Goal: Task Accomplishment & Management: Manage account settings

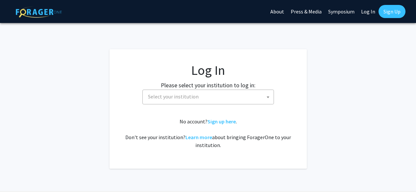
select select
click at [246, 93] on span "Select your institution" at bounding box center [209, 96] width 128 height 13
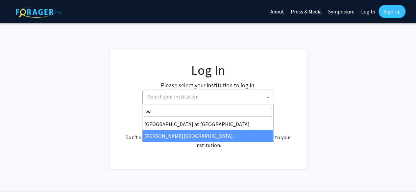
type input "wa"
select select "21"
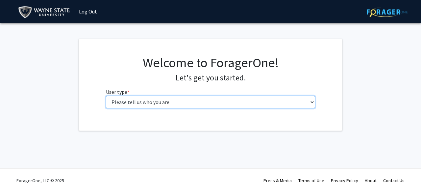
click at [182, 102] on select "Please tell us who you are Undergraduate Student Master's Student Doctoral Cand…" at bounding box center [210, 102] width 209 height 12
select select "1: undergrad"
click at [106, 96] on select "Please tell us who you are Undergraduate Student Master's Student Doctoral Cand…" at bounding box center [210, 102] width 209 height 12
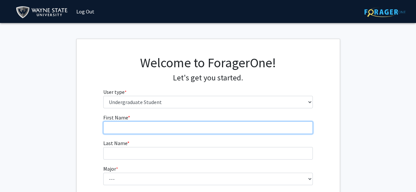
click at [224, 130] on input "First Name * required" at bounding box center [207, 128] width 209 height 12
type input "Aishah"
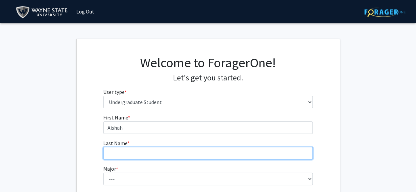
type input "Shafquat"
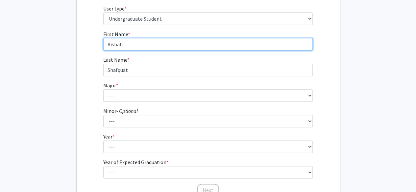
scroll to position [91, 0]
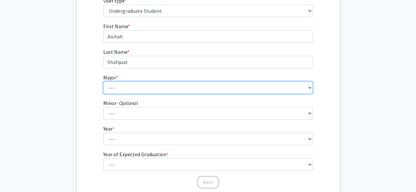
click at [281, 91] on select "--- Accounting African American Studies Anthropology Applied Behavior Analysis …" at bounding box center [207, 87] width 209 height 12
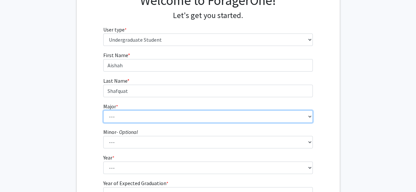
scroll to position [60, 0]
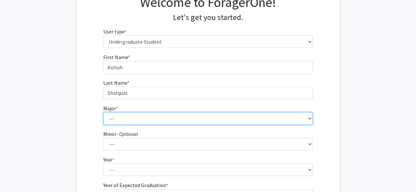
click at [303, 121] on select "--- Accounting African American Studies Anthropology Applied Behavior Analysis …" at bounding box center [207, 118] width 209 height 12
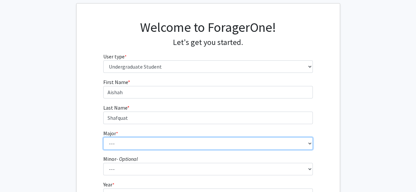
scroll to position [35, 0]
click at [308, 141] on select "--- Accounting African American Studies Anthropology Applied Behavior Analysis …" at bounding box center [207, 144] width 209 height 12
select select "46: 1826"
click at [103, 138] on select "--- Accounting African American Studies Anthropology Applied Behavior Analysis …" at bounding box center [207, 144] width 209 height 12
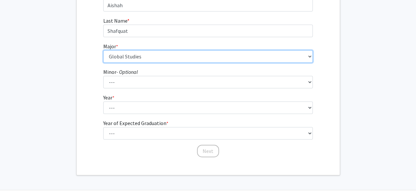
scroll to position [126, 0]
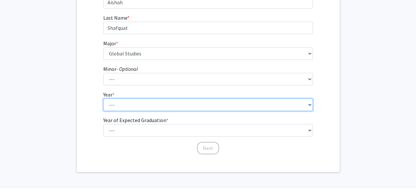
click at [300, 103] on select "--- First-year Sophomore Junior Senior Postbaccalaureate Certificate" at bounding box center [207, 105] width 209 height 12
select select "1: first-year"
click at [103, 99] on select "--- First-year Sophomore Junior Senior Postbaccalaureate Certificate" at bounding box center [207, 105] width 209 height 12
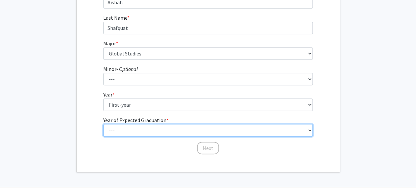
click at [292, 132] on select "--- 2025 2026 2027 2028 2029 2030 2031 2032 2033 2034" at bounding box center [207, 130] width 209 height 12
select select "5: 2029"
click at [103, 124] on select "--- 2025 2026 2027 2028 2029 2030 2031 2032 2033 2034" at bounding box center [207, 130] width 209 height 12
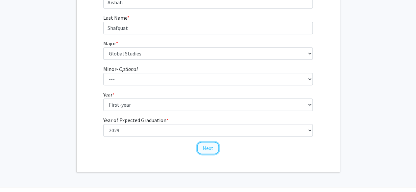
click at [209, 148] on button "Next" at bounding box center [208, 148] width 22 height 12
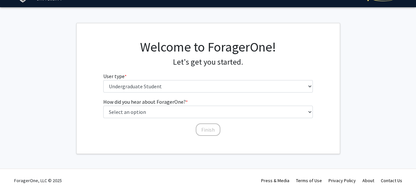
scroll to position [0, 0]
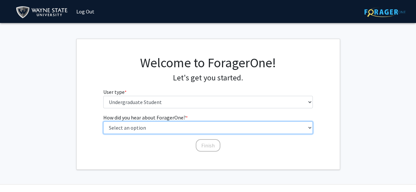
click at [220, 129] on select "Select an option Peer/student recommendation Faculty/staff recommendation Unive…" at bounding box center [207, 128] width 209 height 12
click at [103, 122] on select "Select an option Peer/student recommendation Faculty/staff recommendation Unive…" at bounding box center [207, 128] width 209 height 12
click at [208, 129] on select "Select an option Peer/student recommendation Faculty/staff recommendation Unive…" at bounding box center [207, 128] width 209 height 12
select select "4: university_email"
click at [103, 122] on select "Select an option Peer/student recommendation Faculty/staff recommendation Unive…" at bounding box center [207, 128] width 209 height 12
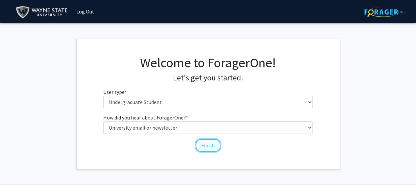
click at [205, 144] on button "Finish" at bounding box center [207, 145] width 25 height 12
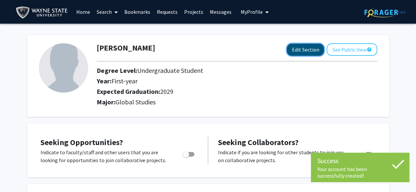
click at [307, 47] on button "Edit Section" at bounding box center [304, 50] width 37 height 12
select select "first-year"
select select "2029"
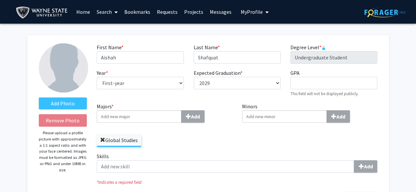
click at [103, 140] on span at bounding box center [102, 140] width 5 height 5
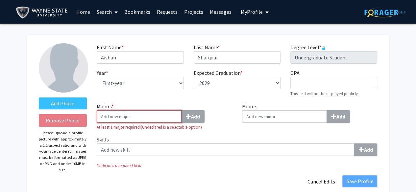
click at [133, 117] on input "Majors * Add" at bounding box center [139, 116] width 85 height 12
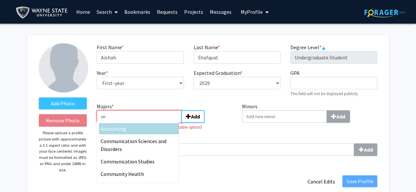
type input "u"
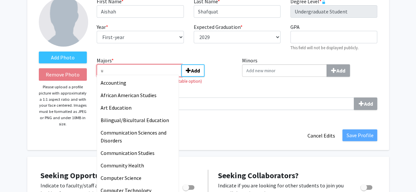
scroll to position [44, 0]
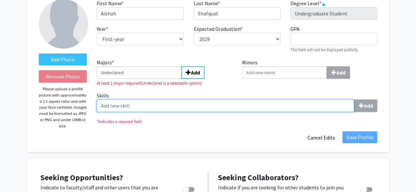
click at [264, 105] on input "Skills Add" at bounding box center [225, 106] width 257 height 12
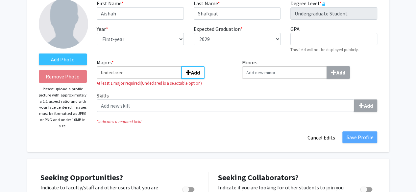
click at [155, 85] on small "At least 1 major required! (Undeclared is a selectable option)" at bounding box center [164, 83] width 135 height 6
click at [102, 74] on input "Undeclared" at bounding box center [139, 72] width 85 height 12
click at [131, 71] on input "Undeclared" at bounding box center [139, 72] width 85 height 12
click at [158, 77] on input "Undeclared" at bounding box center [139, 72] width 85 height 12
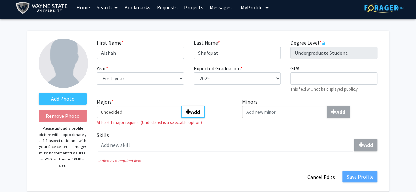
scroll to position [0, 0]
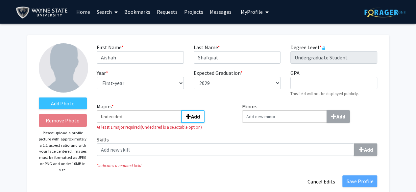
click at [242, 13] on span "My Profile" at bounding box center [252, 12] width 22 height 7
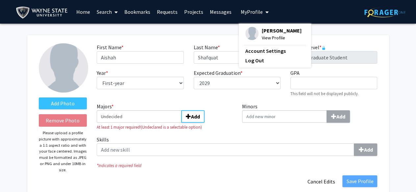
click at [262, 37] on span "View Profile" at bounding box center [282, 37] width 40 height 7
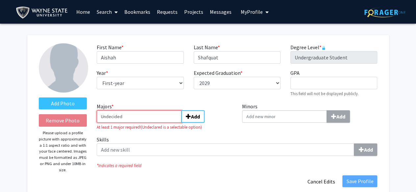
click at [145, 114] on input "Undecided" at bounding box center [139, 116] width 85 height 12
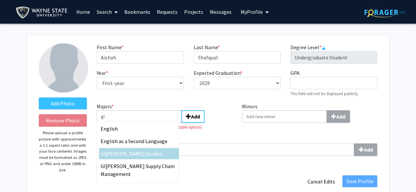
click at [125, 160] on div "Gl obal Studies" at bounding box center [138, 154] width 78 height 12
click at [125, 123] on input "gl" at bounding box center [139, 116] width 85 height 12
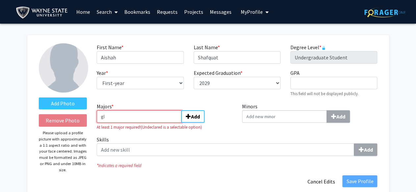
click at [132, 117] on input "gl" at bounding box center [139, 116] width 85 height 12
type input "g"
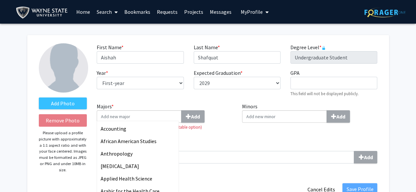
click at [254, 11] on span "My Profile" at bounding box center [252, 12] width 22 height 7
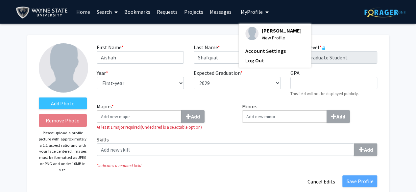
click at [267, 32] on span "Aishah Shafquat" at bounding box center [282, 30] width 40 height 7
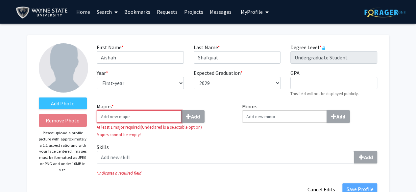
click at [144, 119] on input "Majors * Add" at bounding box center [139, 116] width 85 height 12
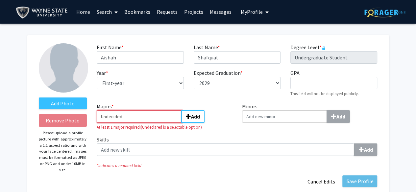
type input "Undecided"
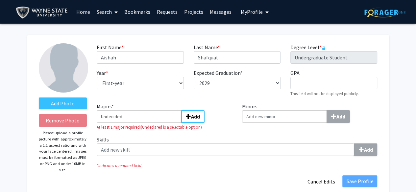
click at [80, 15] on link "Home" at bounding box center [83, 11] width 20 height 23
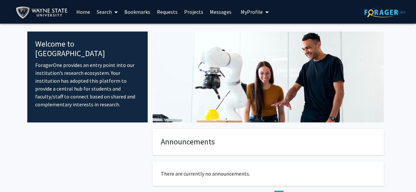
click at [108, 12] on link "Search" at bounding box center [107, 11] width 28 height 23
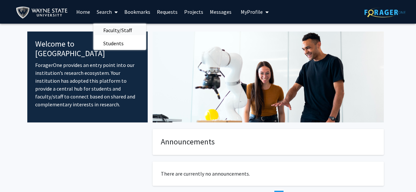
click at [113, 27] on span "Faculty/Staff" at bounding box center [117, 30] width 48 height 13
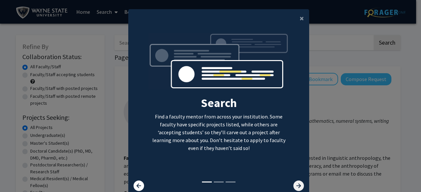
click at [294, 185] on icon at bounding box center [298, 186] width 11 height 11
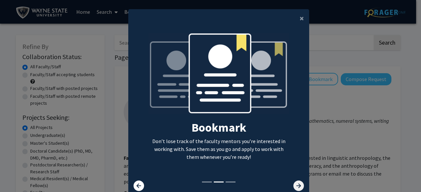
click at [294, 185] on icon at bounding box center [298, 186] width 11 height 11
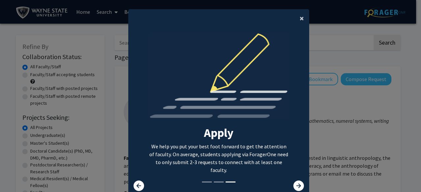
click at [299, 18] on span "×" at bounding box center [301, 18] width 4 height 10
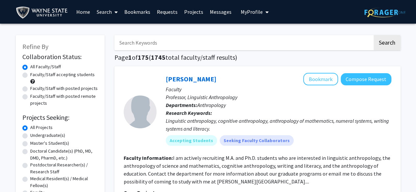
click at [30, 75] on label "Faculty/Staff accepting students" at bounding box center [62, 74] width 64 height 7
click at [30, 75] on input "Faculty/Staff accepting students" at bounding box center [32, 73] width 4 height 4
radio input "true"
click at [30, 135] on label "Undergraduate(s)" at bounding box center [47, 135] width 35 height 7
click at [30, 135] on input "Undergraduate(s)" at bounding box center [32, 134] width 4 height 4
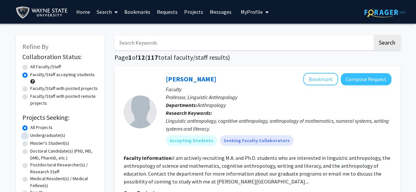
radio input "true"
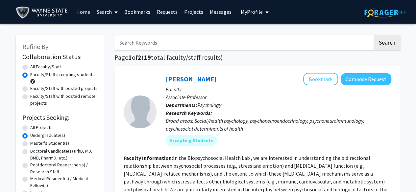
click at [83, 88] on label "Faculty/Staff with posted projects" at bounding box center [63, 88] width 67 height 7
click at [34, 88] on input "Faculty/Staff with posted projects" at bounding box center [32, 87] width 4 height 4
radio input "true"
click at [30, 93] on input "Faculty/Staff with posted remote projects" at bounding box center [32, 95] width 4 height 4
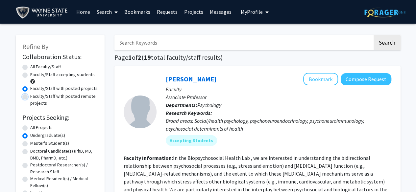
radio input "true"
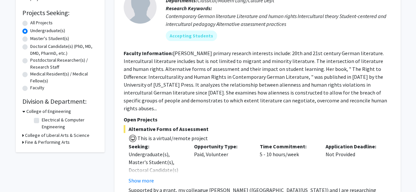
scroll to position [103, 0]
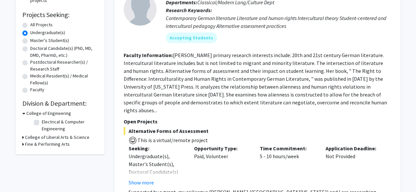
click at [78, 139] on h3 "College of Liberal Arts & Science" at bounding box center [57, 137] width 64 height 7
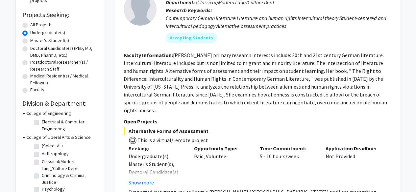
click at [42, 146] on label "(Select All)" at bounding box center [52, 146] width 21 height 7
click at [42, 146] on input "(Select All)" at bounding box center [44, 145] width 4 height 4
checkbox input "true"
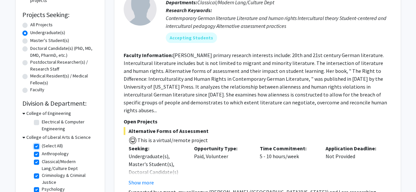
checkbox input "true"
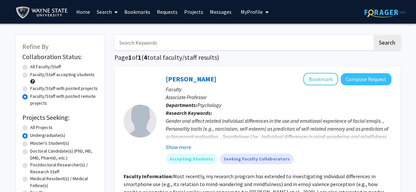
click at [30, 75] on label "Faculty/Staff accepting students" at bounding box center [62, 74] width 64 height 7
click at [30, 75] on input "Faculty/Staff accepting students" at bounding box center [32, 73] width 4 height 4
radio input "true"
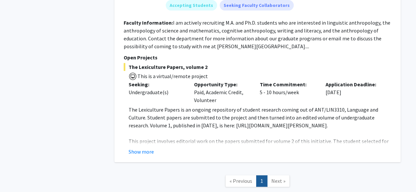
scroll to position [1342, 0]
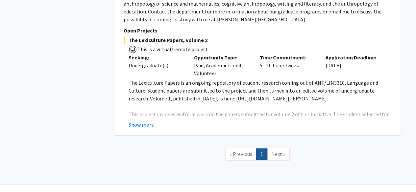
click at [273, 151] on span "Next »" at bounding box center [278, 154] width 14 height 7
click at [242, 144] on nav "« Previous 1 Next »" at bounding box center [257, 155] width 286 height 27
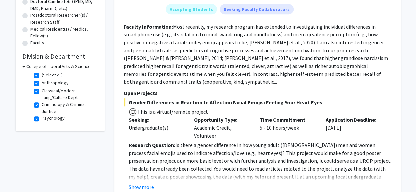
scroll to position [152, 0]
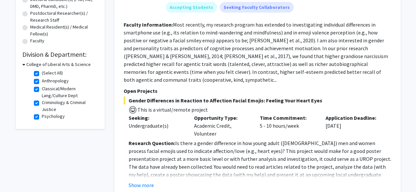
click at [42, 73] on label "(Select All)" at bounding box center [52, 73] width 21 height 7
click at [42, 73] on input "(Select All)" at bounding box center [44, 72] width 4 height 4
checkbox input "false"
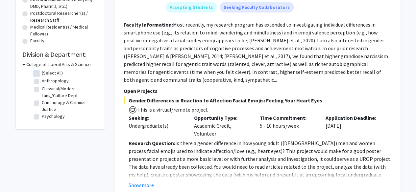
checkbox input "false"
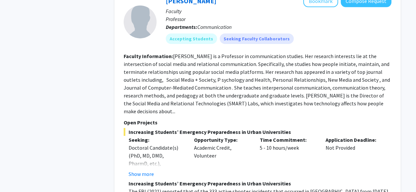
scroll to position [2310, 0]
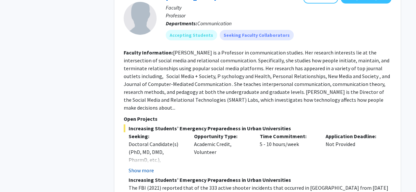
click at [150, 167] on button "Show more" at bounding box center [140, 171] width 25 height 8
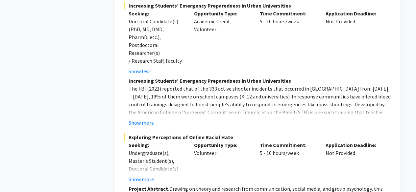
scroll to position [2440, 0]
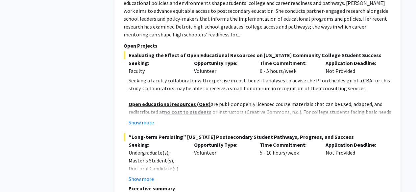
scroll to position [2812, 0]
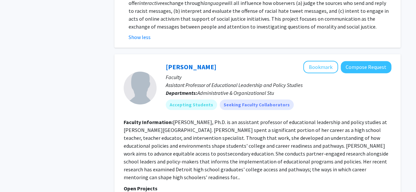
scroll to position [2662, 0]
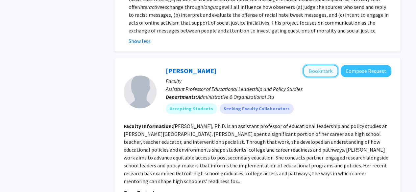
click at [321, 65] on button "Bookmark" at bounding box center [320, 71] width 35 height 12
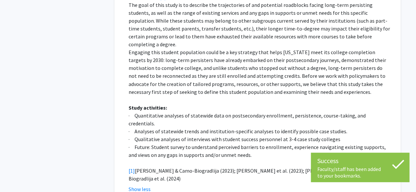
scroll to position [3033, 0]
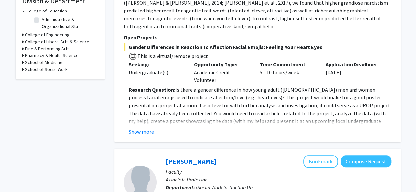
scroll to position [211, 0]
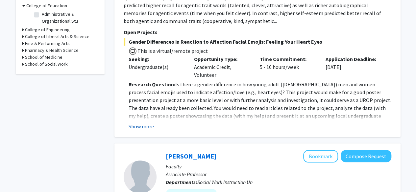
click at [152, 123] on button "Show more" at bounding box center [140, 127] width 25 height 8
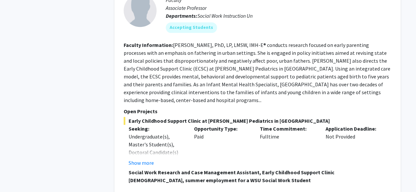
scroll to position [419, 0]
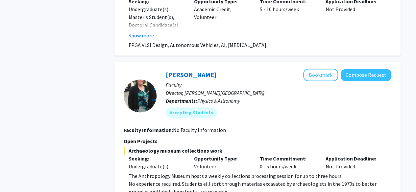
scroll to position [1667, 0]
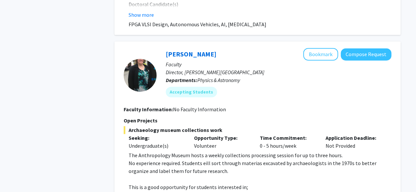
scroll to position [1676, 0]
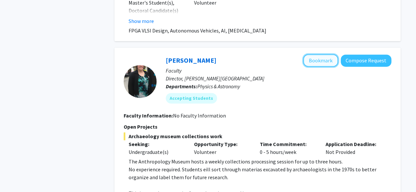
click at [323, 54] on button "Bookmark" at bounding box center [320, 60] width 35 height 12
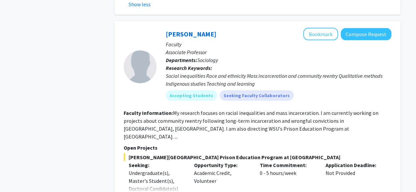
scroll to position [1986, 0]
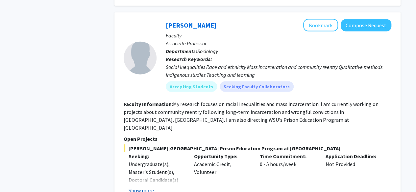
click at [148, 187] on button "Show more" at bounding box center [140, 191] width 25 height 8
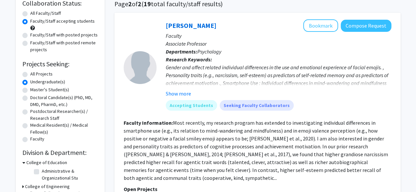
scroll to position [0, 0]
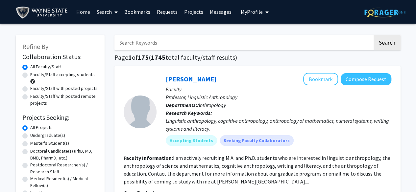
click at [249, 12] on span "My Profile" at bounding box center [252, 12] width 22 height 7
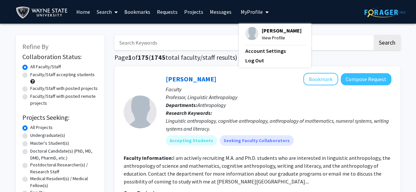
click at [258, 32] on div "Aishah Shafquat View Profile" at bounding box center [273, 34] width 56 height 14
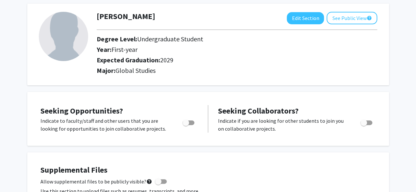
scroll to position [31, 0]
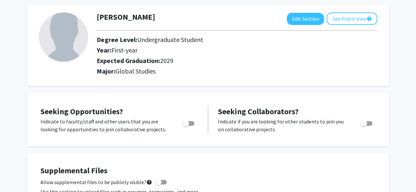
click at [190, 123] on span "Toggle" at bounding box center [188, 123] width 12 height 5
click at [186, 126] on input "Are you actively seeking opportunities?" at bounding box center [185, 126] width 0 height 0
checkbox input "true"
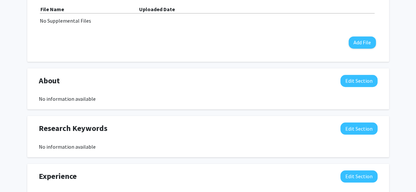
scroll to position [216, 0]
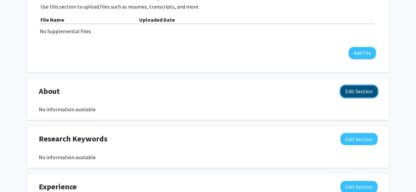
click at [352, 91] on button "Edit Section" at bounding box center [358, 91] width 37 height 12
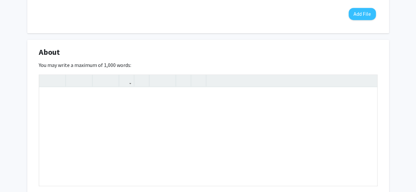
scroll to position [257, 0]
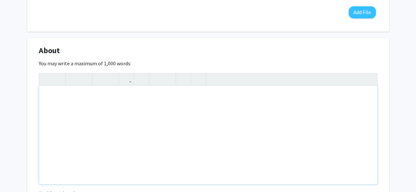
click at [329, 118] on div "Note to users with screen readers: Please deactivate our accessibility plugin f…" at bounding box center [208, 135] width 338 height 99
type textarea "H"
type textarea "Student of Irvin D. Reid Honors College"
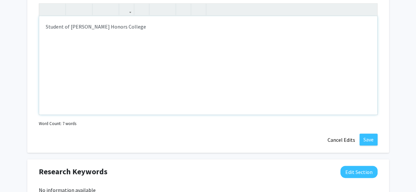
scroll to position [334, 0]
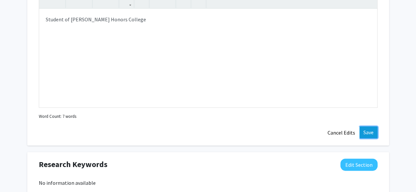
click at [370, 135] on button "Save" at bounding box center [368, 132] width 18 height 12
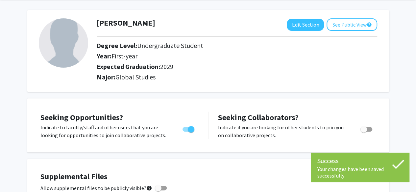
scroll to position [0, 0]
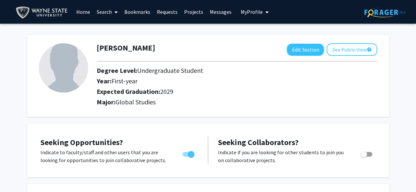
click at [216, 15] on link "Messages" at bounding box center [220, 11] width 28 height 23
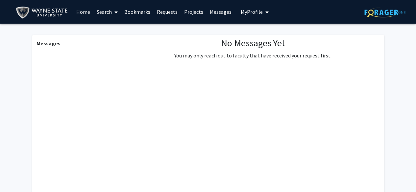
click at [172, 11] on link "Requests" at bounding box center [166, 11] width 27 height 23
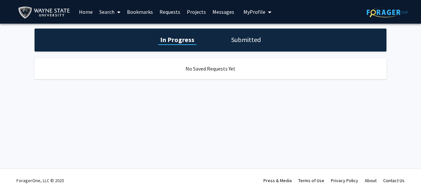
click at [87, 11] on link "Home" at bounding box center [86, 11] width 20 height 23
